Goal: Task Accomplishment & Management: Use online tool/utility

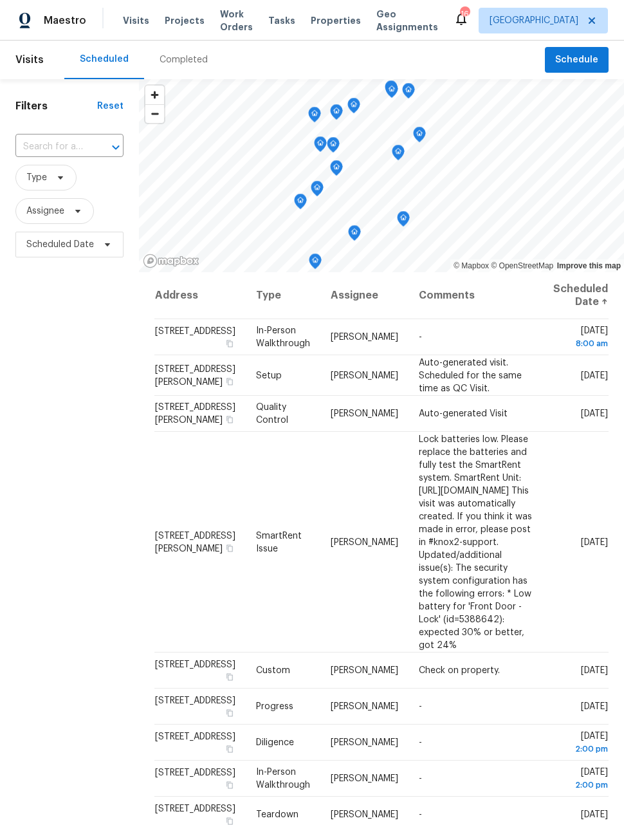
click at [220, 30] on span "Work Orders" at bounding box center [236, 21] width 33 height 26
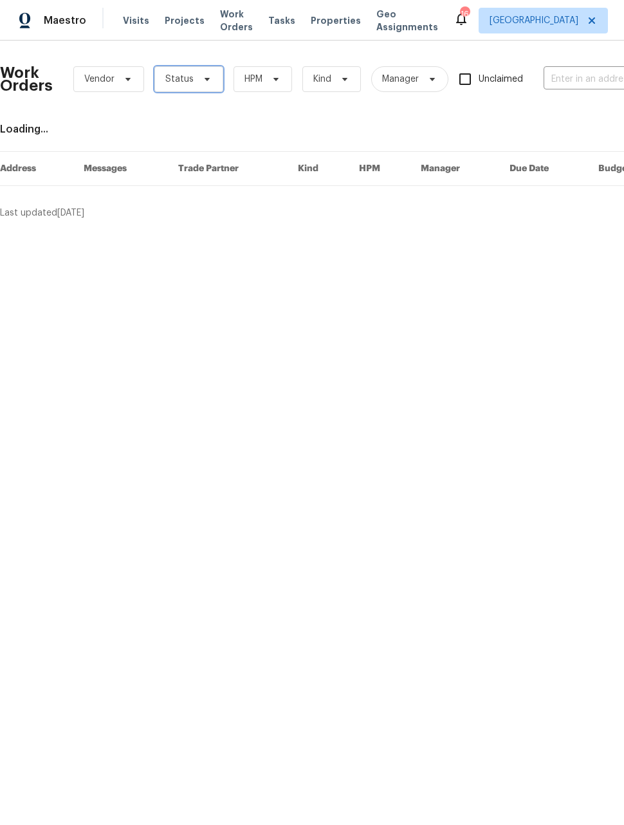
click at [190, 84] on span "Status" at bounding box center [179, 79] width 28 height 13
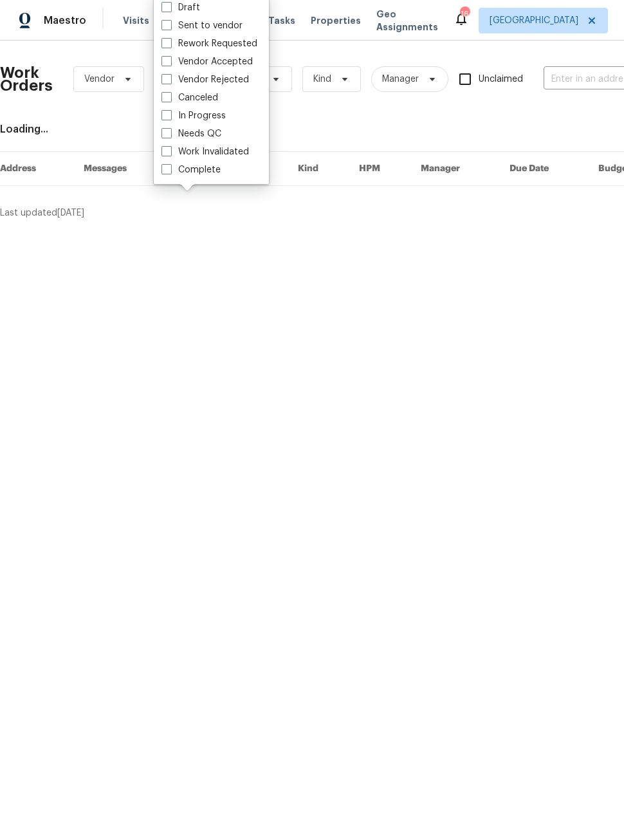
click at [265, 230] on html "Maestro Visits Projects Work Orders Tasks Properties Geo Assignments 16 Denver …" at bounding box center [312, 115] width 624 height 230
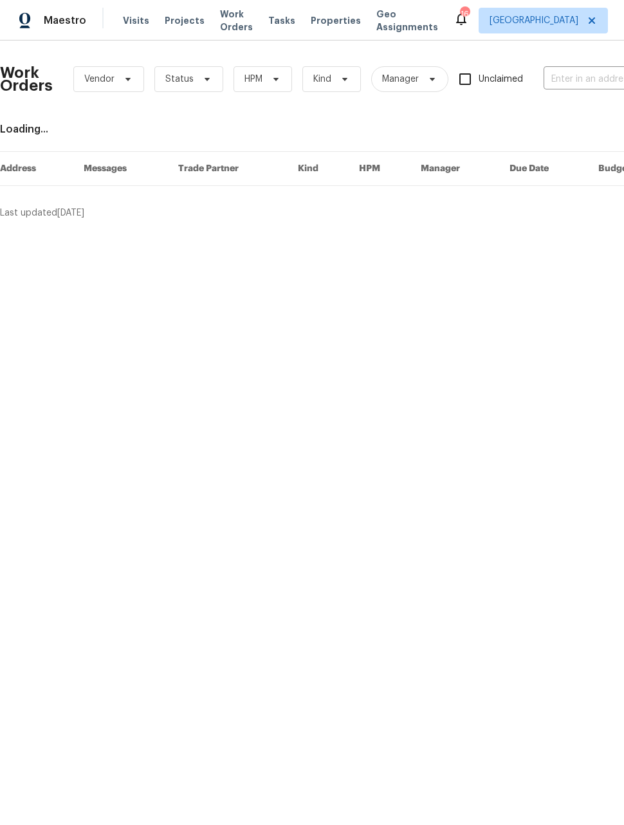
click at [573, 76] on input "text" at bounding box center [608, 80] width 129 height 20
type input "1200 Iola"
click at [554, 113] on li "1200 Iola St, Aurora, CO 80010" at bounding box center [538, 115] width 165 height 35
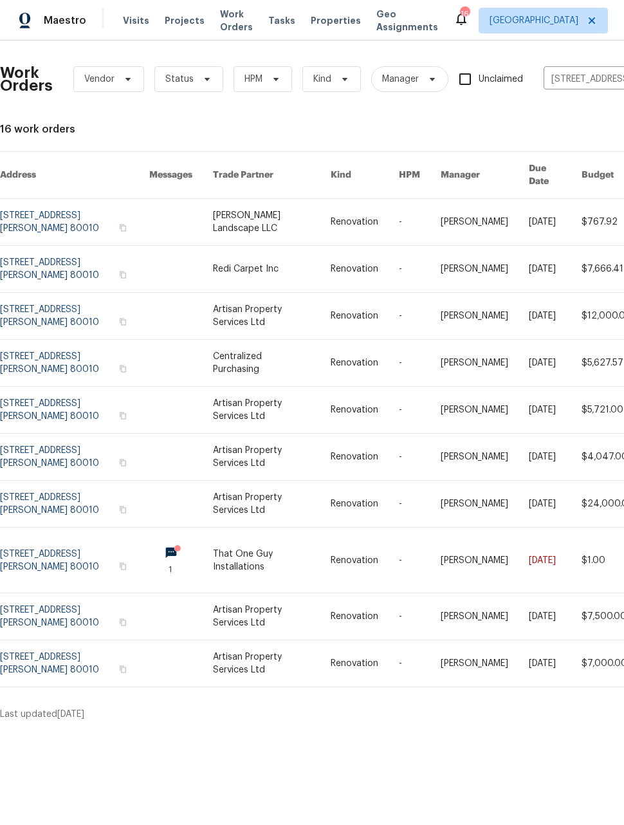
click at [309, 546] on link at bounding box center [271, 560] width 117 height 65
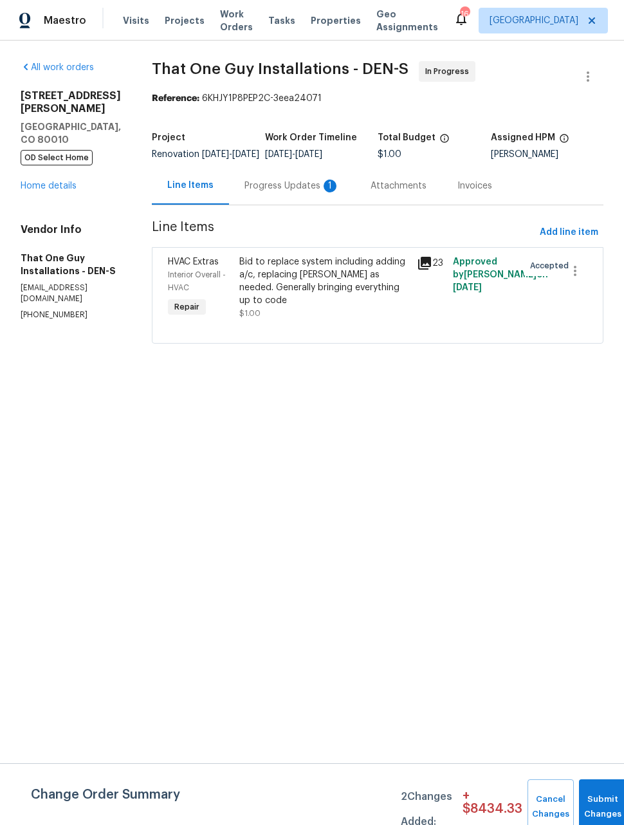
click at [285, 192] on div "Progress Updates 1" at bounding box center [292, 186] width 95 height 13
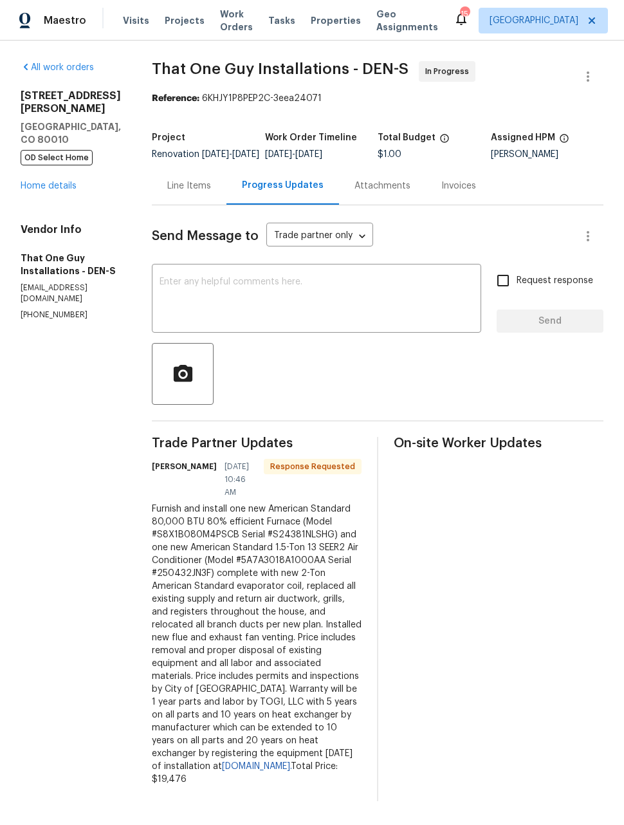
click at [169, 192] on div "Line Items" at bounding box center [189, 186] width 44 height 13
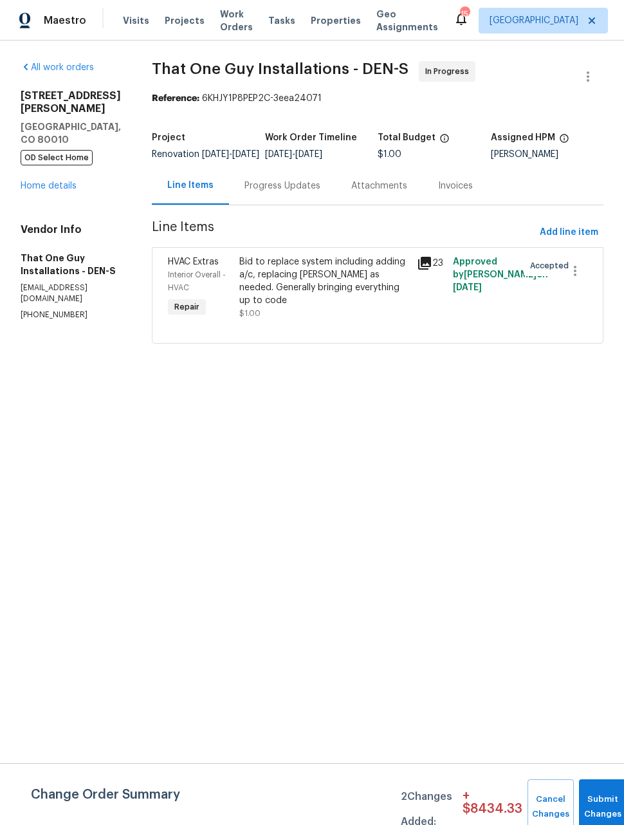
click at [322, 286] on div "Bid to replace system including adding a/c, replacing ductwork as needed. Gener…" at bounding box center [324, 282] width 171 height 52
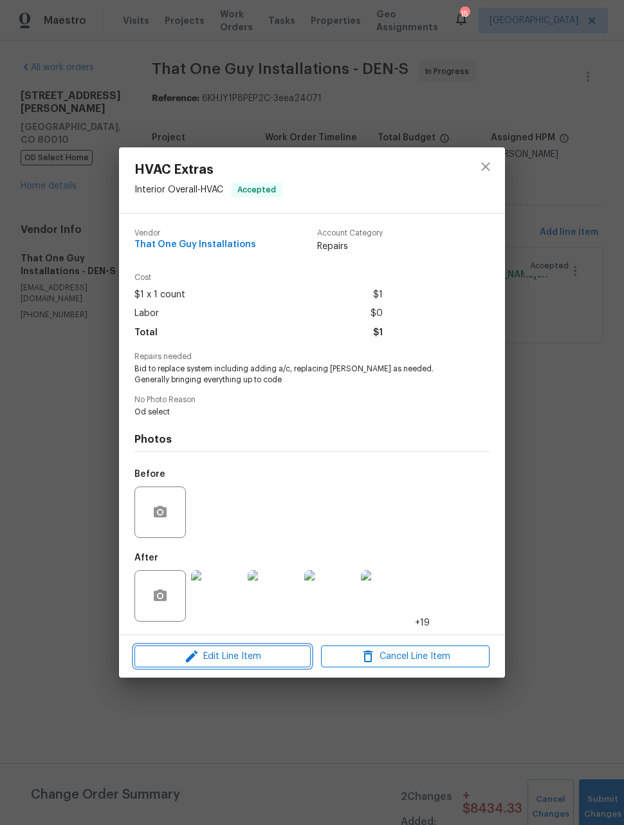
click at [254, 659] on span "Edit Line Item" at bounding box center [222, 657] width 169 height 16
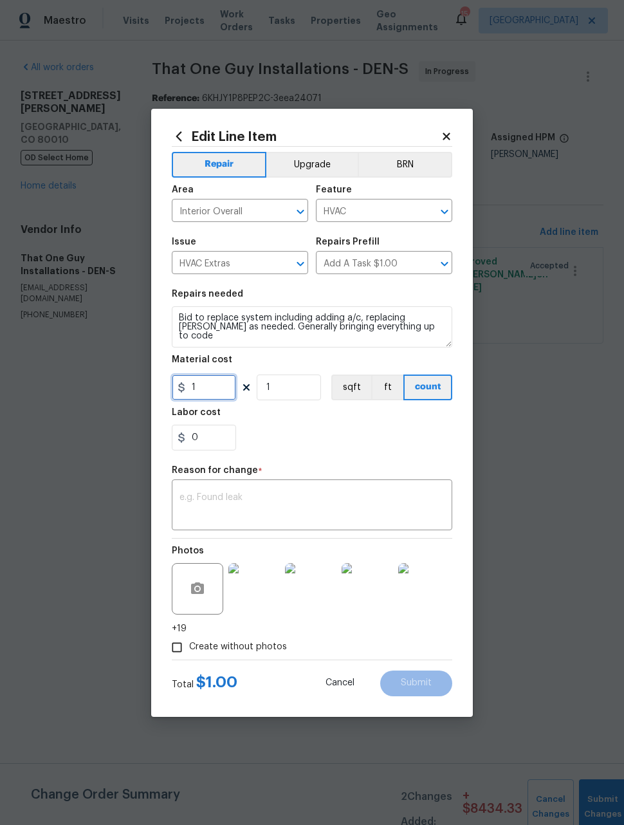
click at [218, 393] on input "1" at bounding box center [204, 388] width 64 height 26
type input "19476"
click at [380, 499] on textarea at bounding box center [312, 506] width 265 height 27
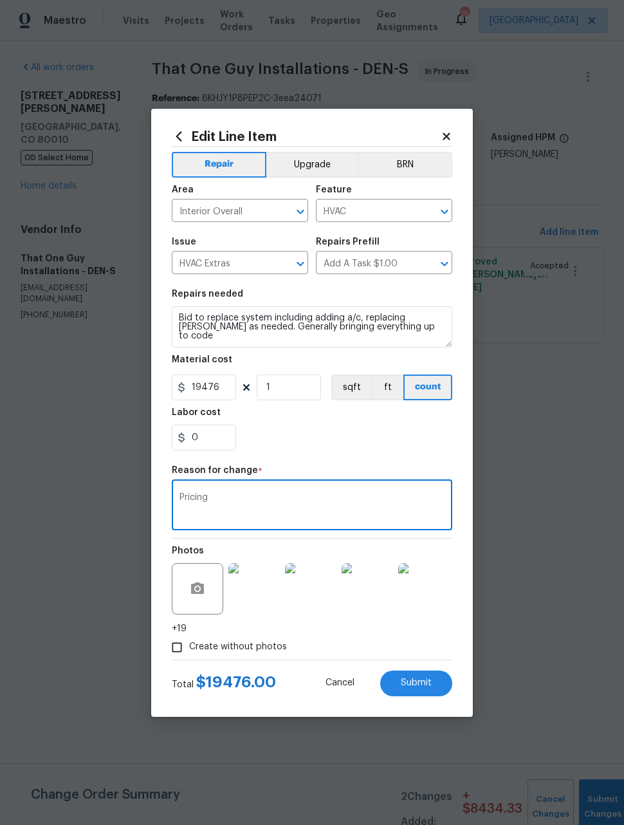
type textarea "Pricing"
click at [317, 160] on button "Upgrade" at bounding box center [313, 165] width 92 height 26
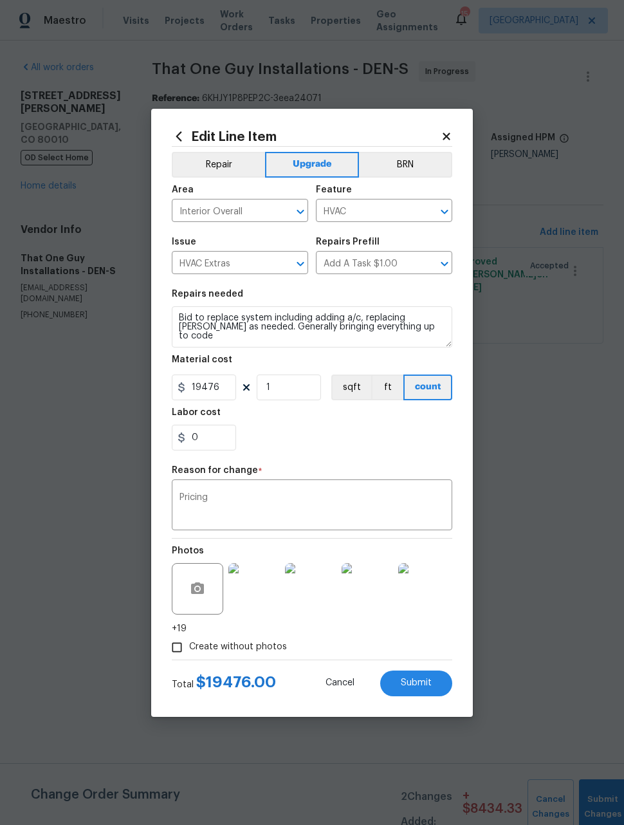
click at [420, 683] on span "Submit" at bounding box center [416, 684] width 31 height 10
type input "1"
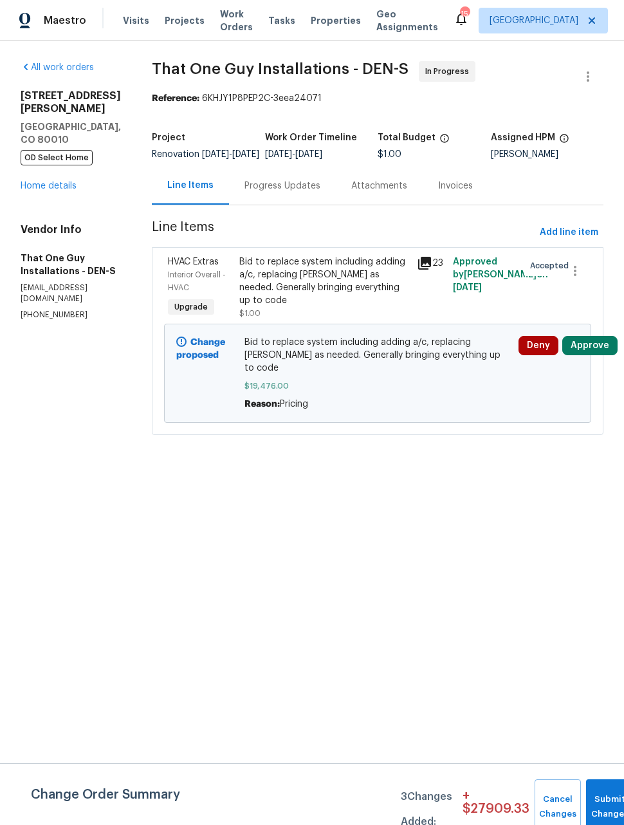
click at [50, 22] on span "Maestro" at bounding box center [65, 20] width 42 height 13
